Goal: Find contact information: Find contact information

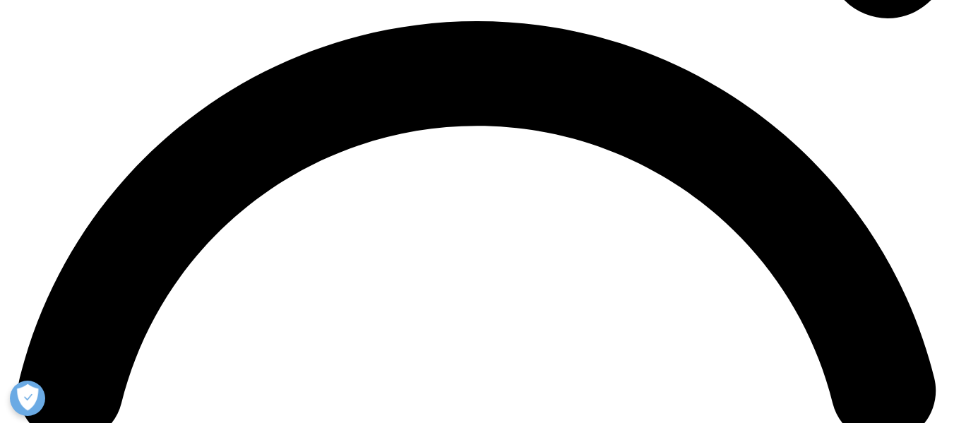
scroll to position [1945, 0]
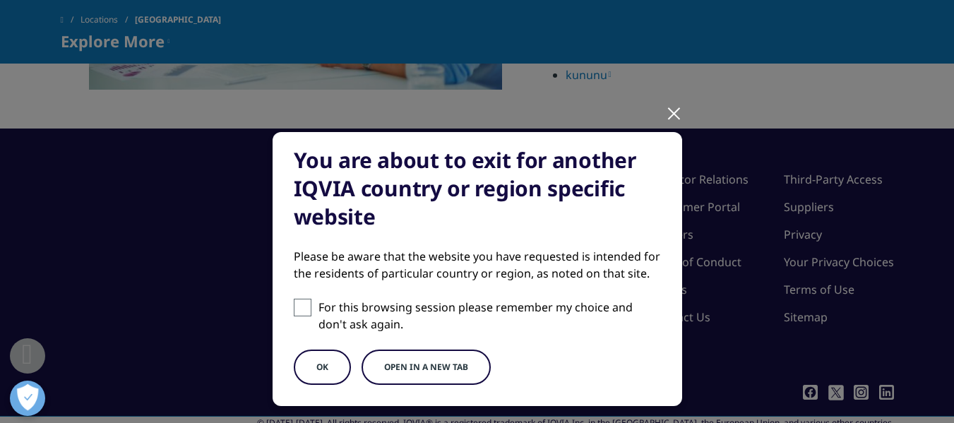
click at [666, 115] on div at bounding box center [674, 112] width 16 height 39
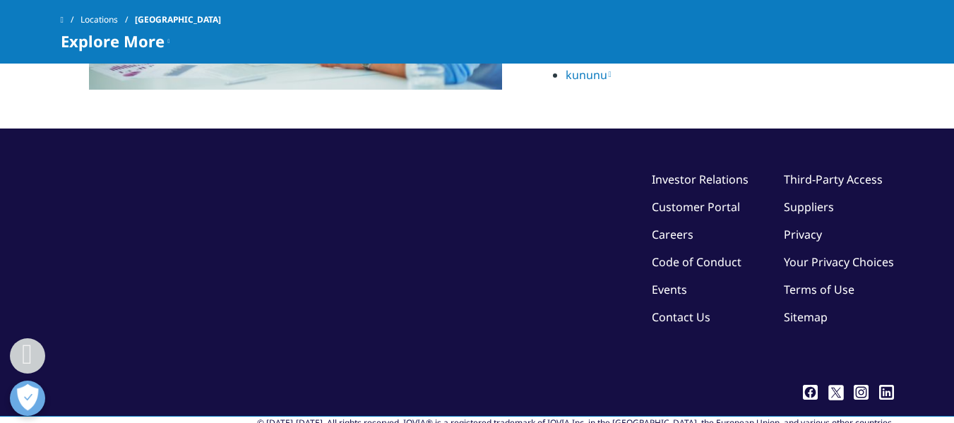
click at [681, 309] on link "Contact Us" at bounding box center [680, 317] width 59 height 16
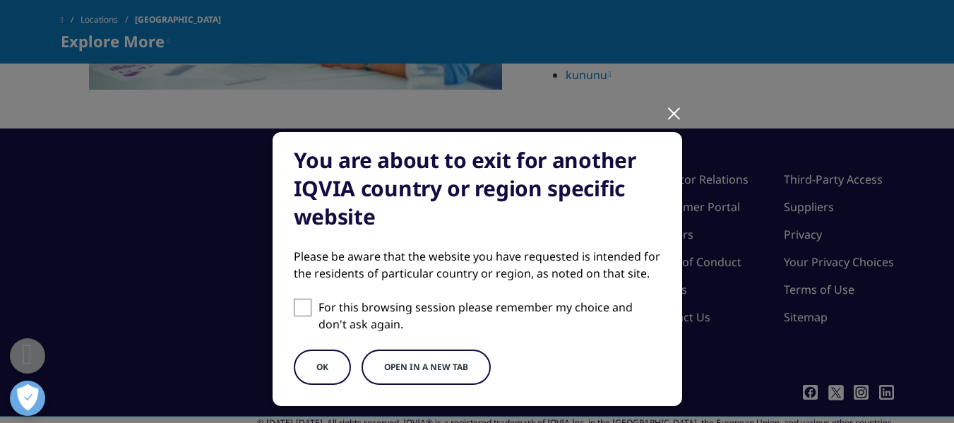
click at [309, 366] on button "OK" at bounding box center [322, 366] width 57 height 35
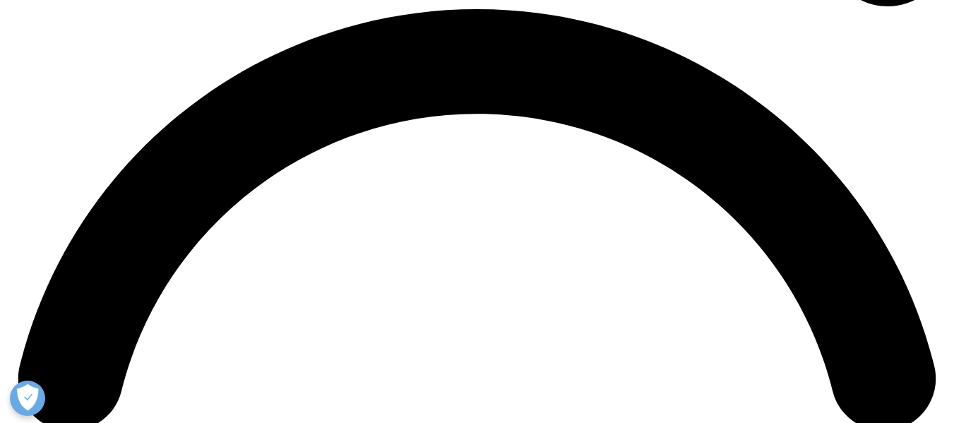
scroll to position [1811, 0]
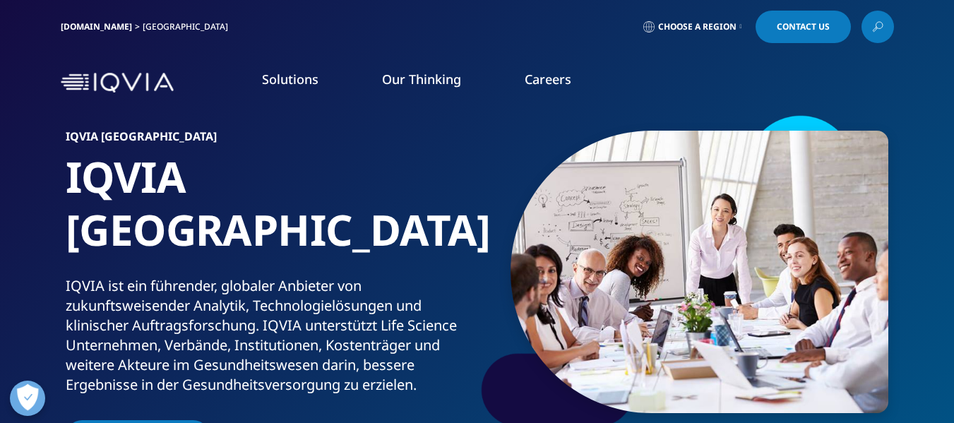
click at [819, 29] on span "Contact Us" at bounding box center [802, 27] width 53 height 8
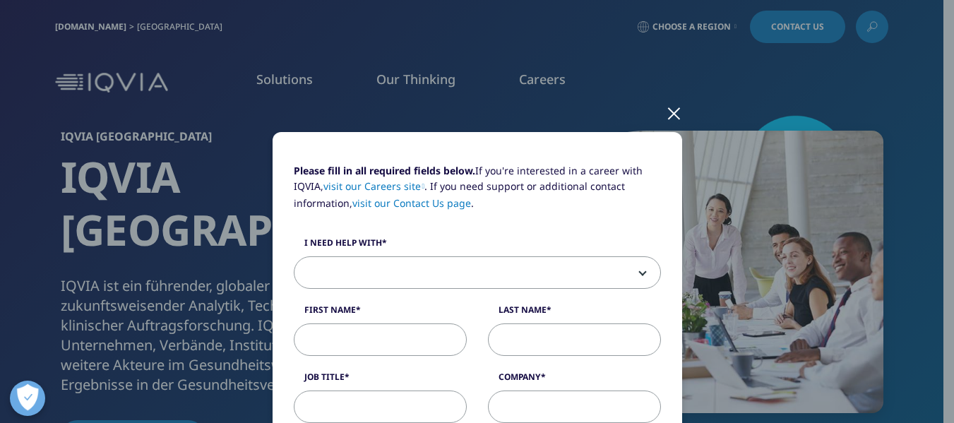
click at [666, 114] on div at bounding box center [674, 112] width 16 height 39
